Goal: Task Accomplishment & Management: Manage account settings

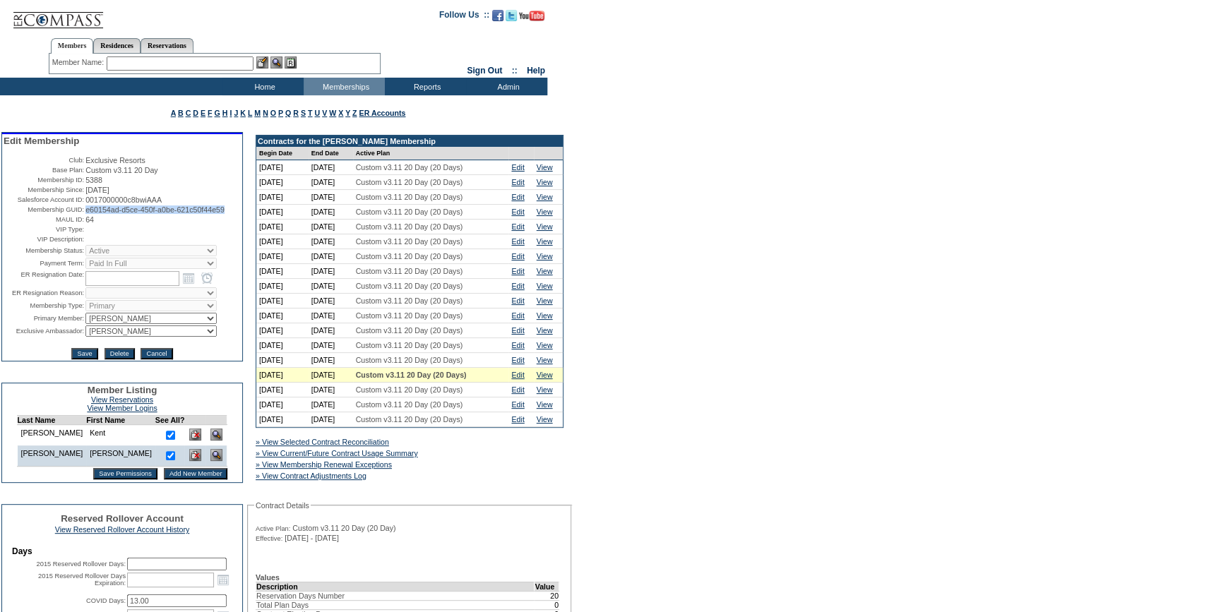
drag, startPoint x: 140, startPoint y: 224, endPoint x: 84, endPoint y: 211, distance: 58.0
click at [85, 211] on td "e60154ad-d5ce-450f-a0be-621c50f44e59" at bounding box center [162, 209] width 155 height 8
copy span "e60154ad-d5ce-450f-a0be-621c50f44e59"
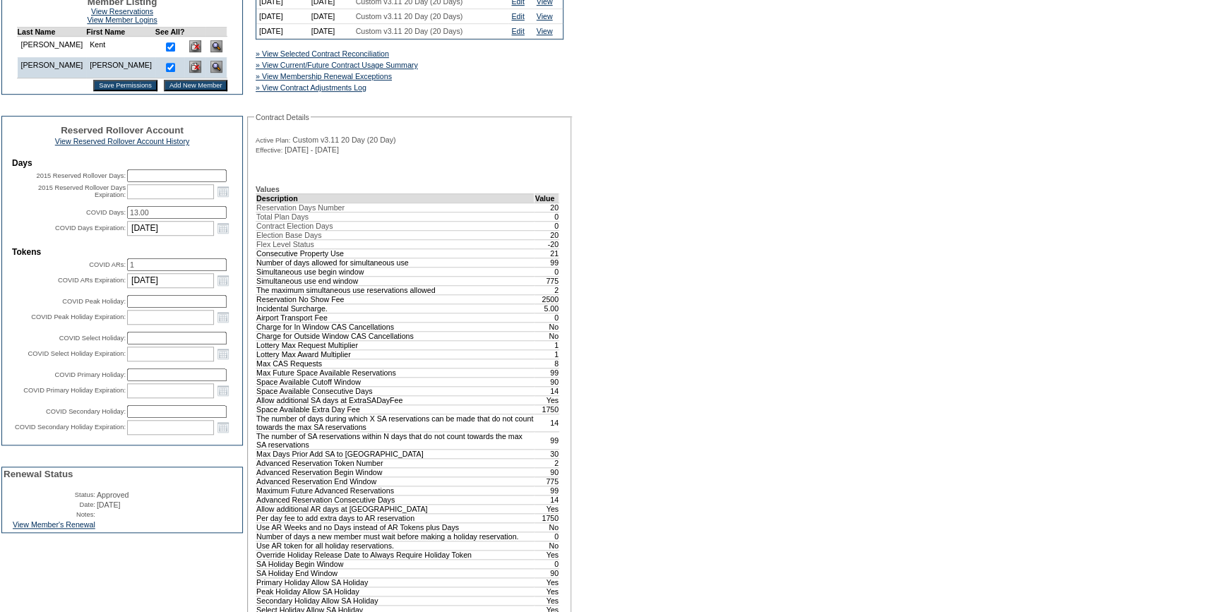
scroll to position [513, 0]
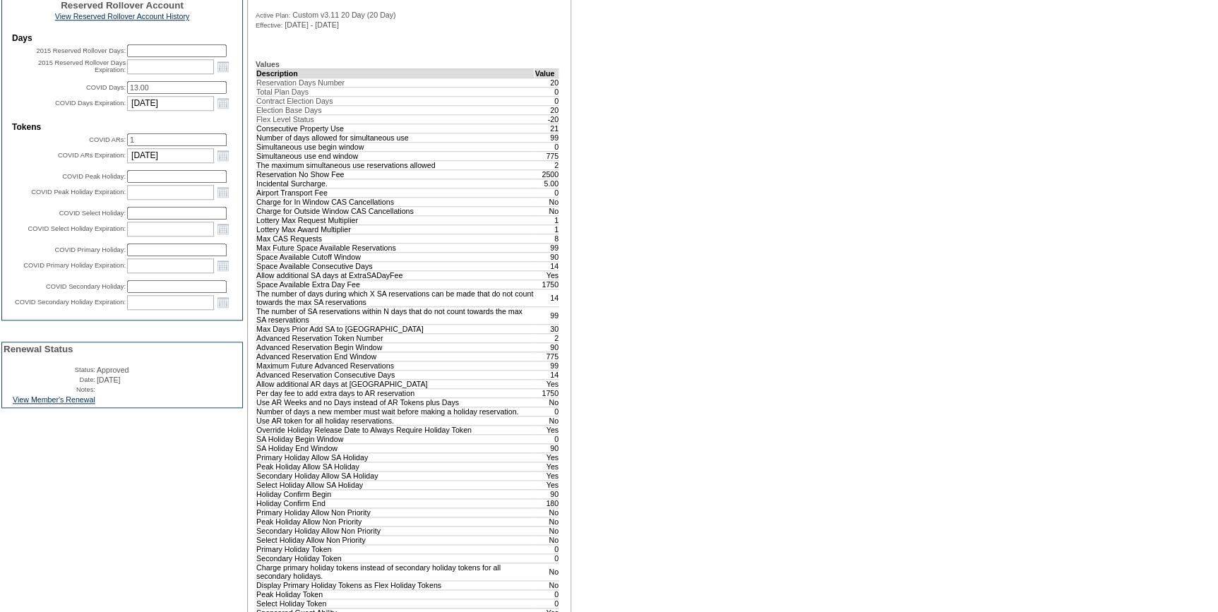
drag, startPoint x: 64, startPoint y: 432, endPoint x: 321, endPoint y: 527, distance: 274.7
click at [64, 404] on link "View Member's Renewal" at bounding box center [54, 399] width 83 height 8
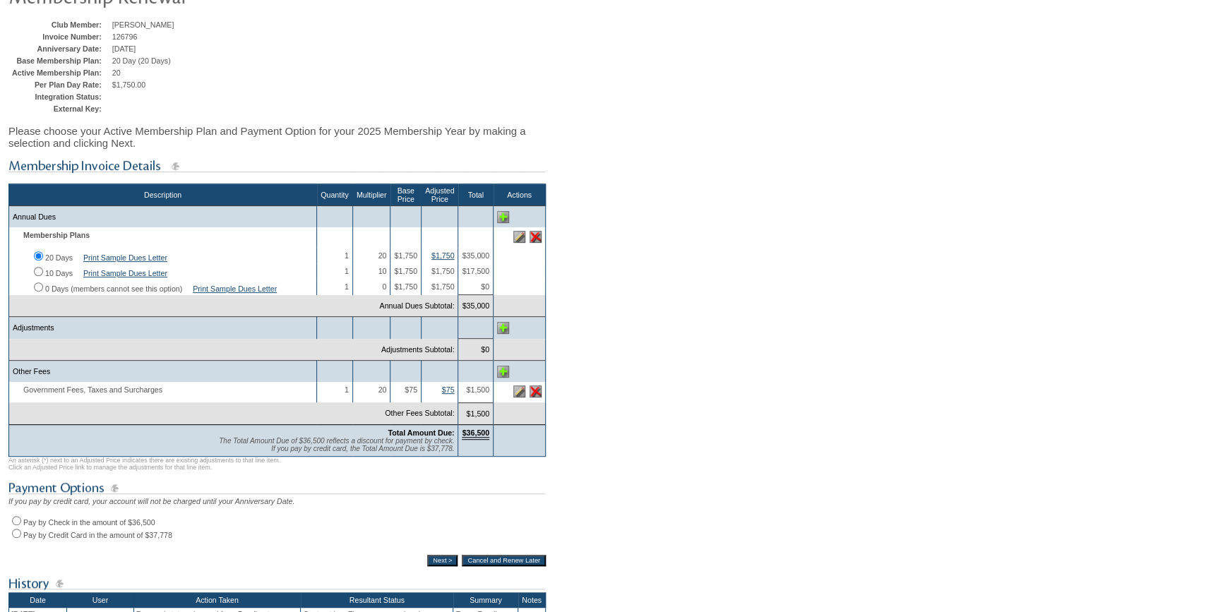
scroll to position [256, 0]
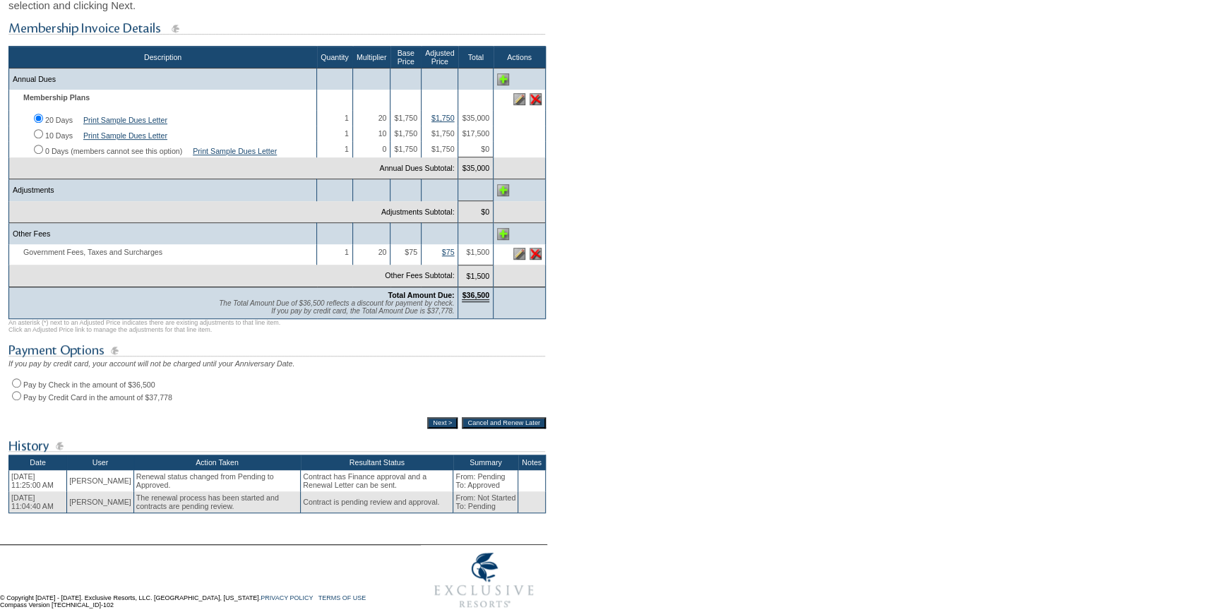
click at [16, 388] on input "Pay by Check in the amount of $36,500" at bounding box center [16, 382] width 9 height 9
radio input "true"
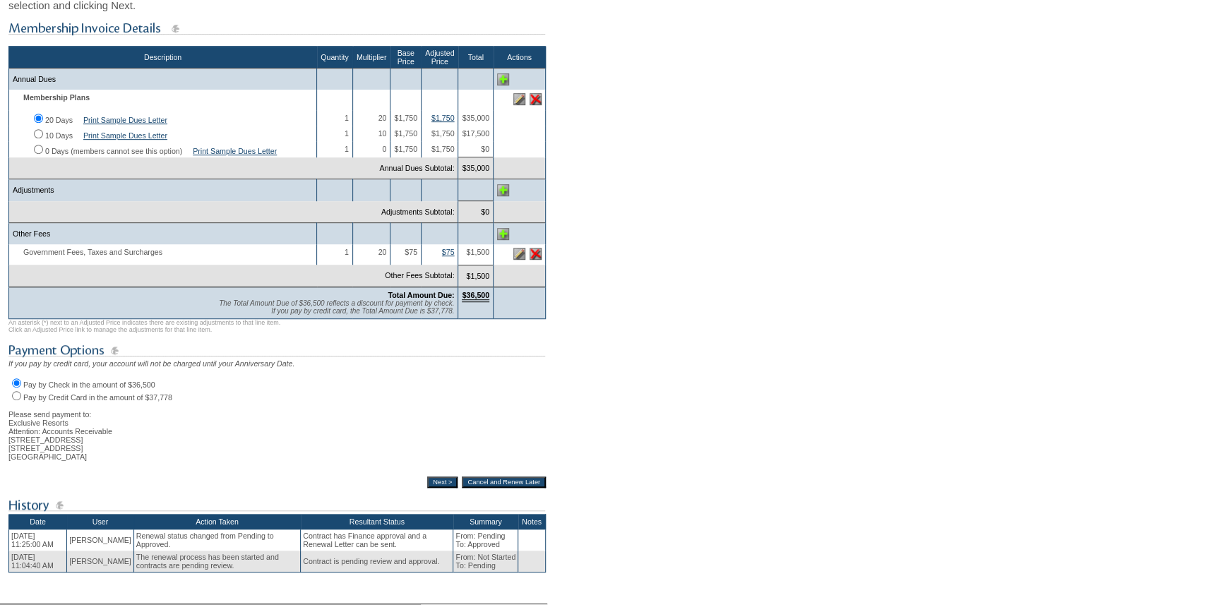
click at [436, 488] on input "Next >" at bounding box center [442, 482] width 30 height 11
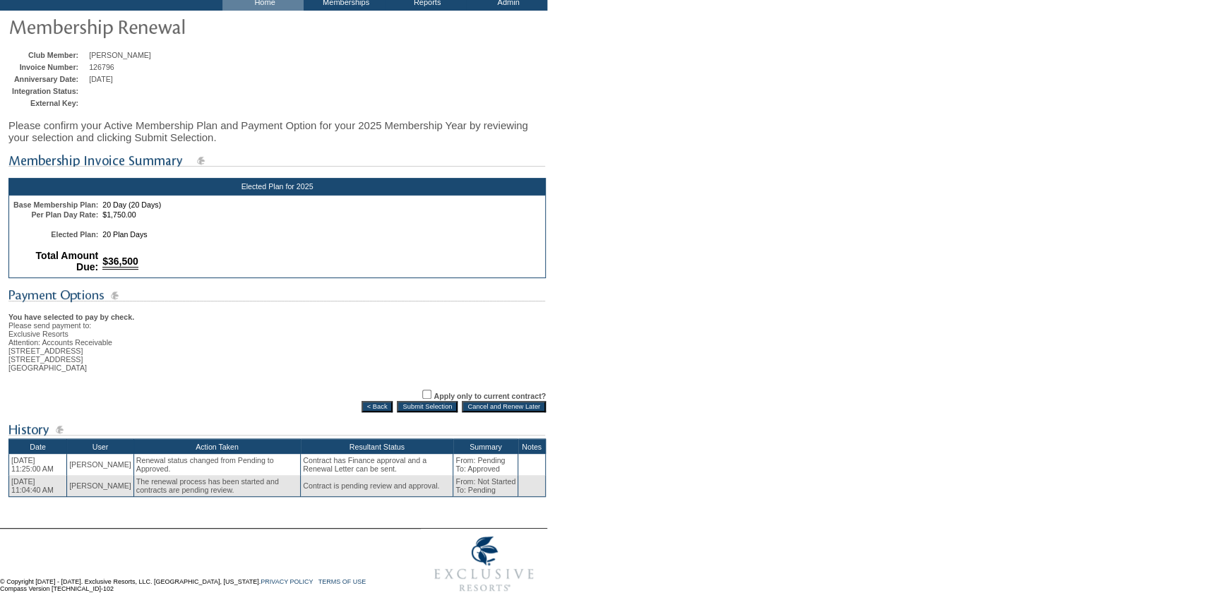
scroll to position [101, 0]
click at [441, 407] on input "Submit Selection" at bounding box center [427, 406] width 61 height 11
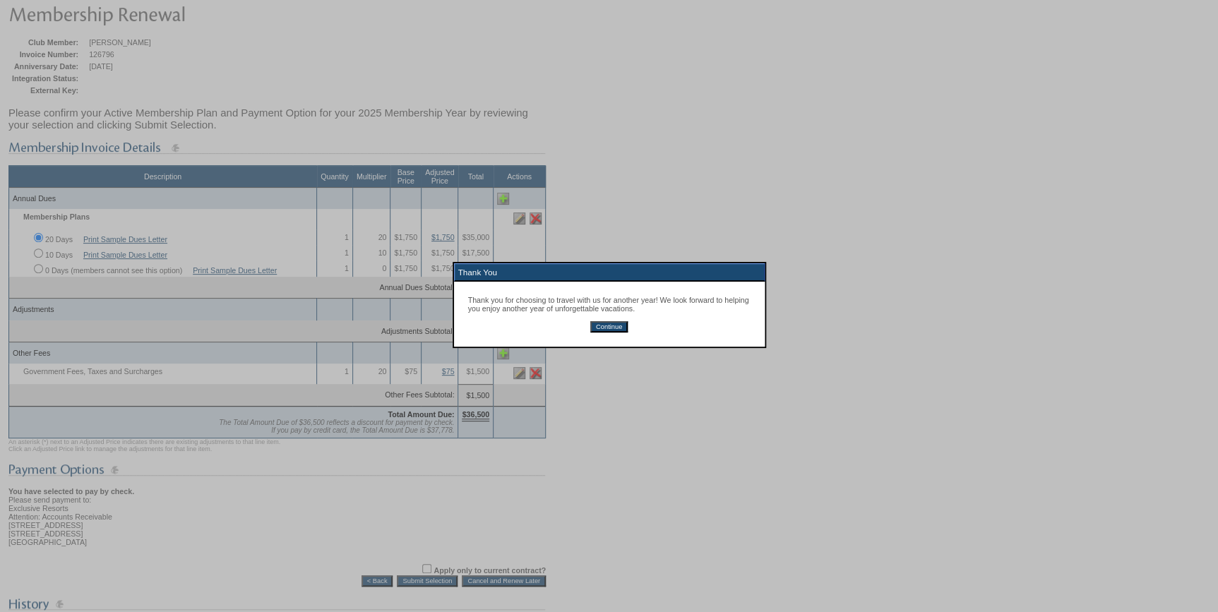
click at [612, 329] on input "Continue" at bounding box center [608, 326] width 37 height 11
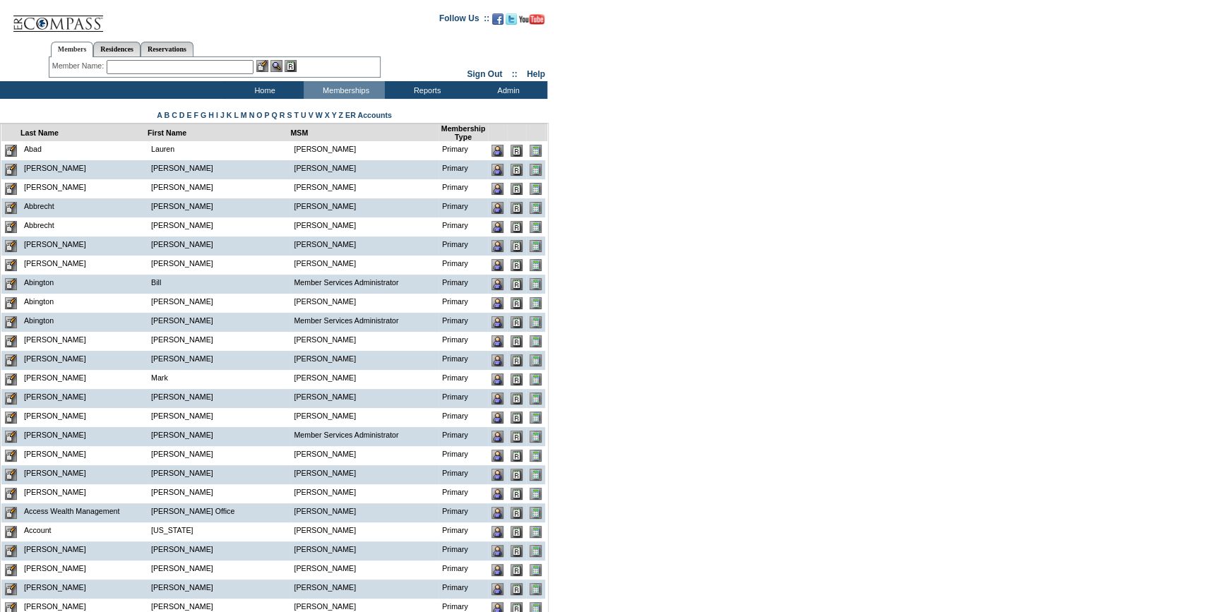
click at [206, 69] on input "text" at bounding box center [180, 67] width 147 height 14
click at [116, 66] on input "text" at bounding box center [180, 67] width 147 height 14
paste input "wigleyoffice@gmail.com"
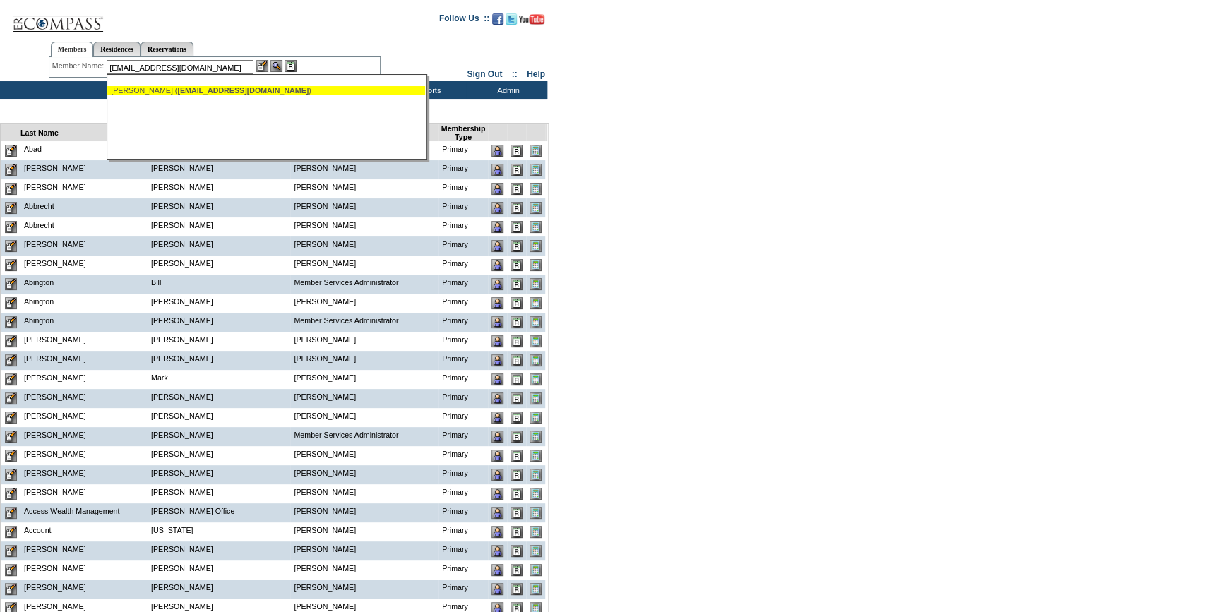
click at [148, 90] on div "Wigley, Jeff ( wigleyoffice@gmail.com )" at bounding box center [266, 90] width 311 height 8
type input "Wigley, Jeff (wigleyoffice@gmail.com)"
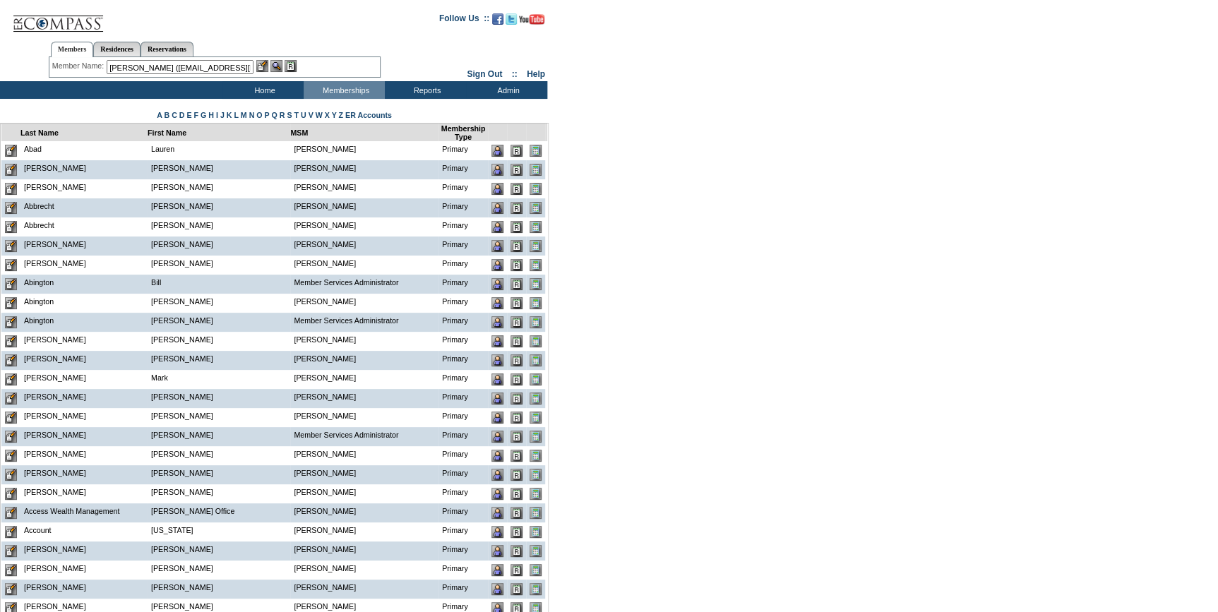
click at [261, 64] on img at bounding box center [262, 66] width 12 height 12
